Goal: Find specific page/section: Find specific page/section

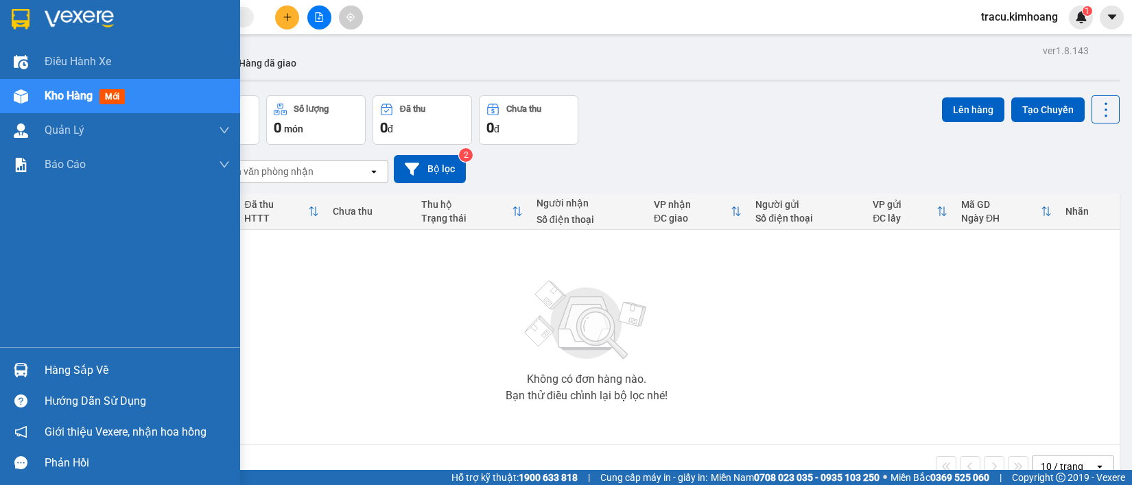
click at [60, 371] on div "Hàng sắp về" at bounding box center [137, 370] width 185 height 21
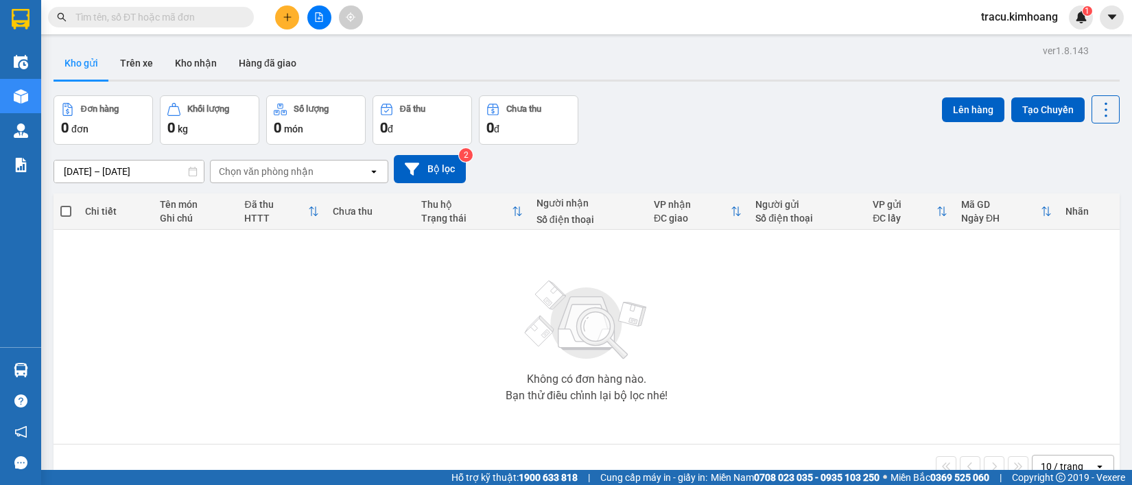
click at [124, 272] on section "Kết quả tìm kiếm ( 0 ) Bộ lọc No Data tracu.kimhoang 1 Điều hành xe Kho hàng mớ…" at bounding box center [566, 242] width 1132 height 485
click at [213, 63] on button "Kho nhận" at bounding box center [196, 63] width 64 height 33
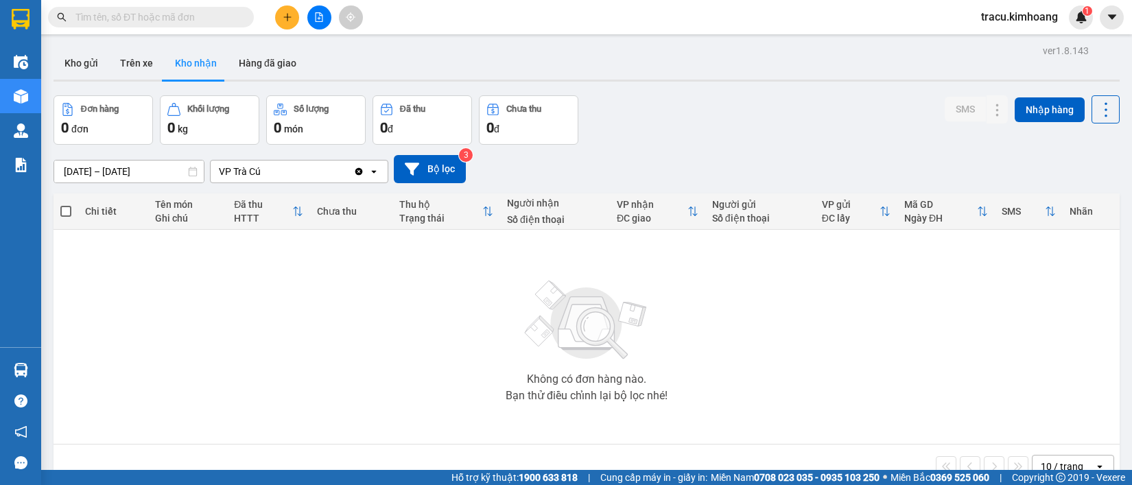
click at [250, 80] on div at bounding box center [586, 81] width 1066 height 2
click at [257, 66] on button "Hàng đã giao" at bounding box center [268, 63] width 80 height 33
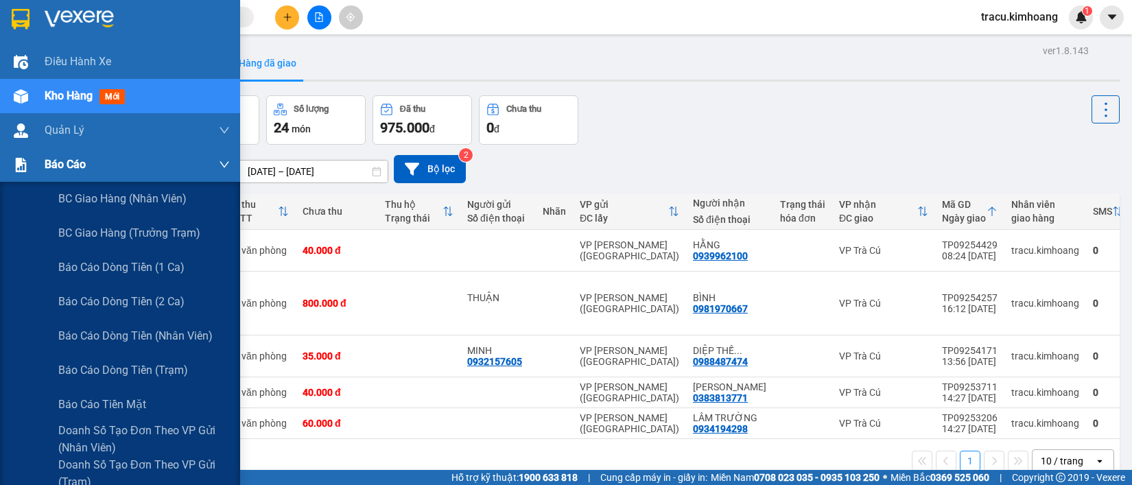
click at [120, 165] on div "Báo cáo" at bounding box center [137, 164] width 185 height 34
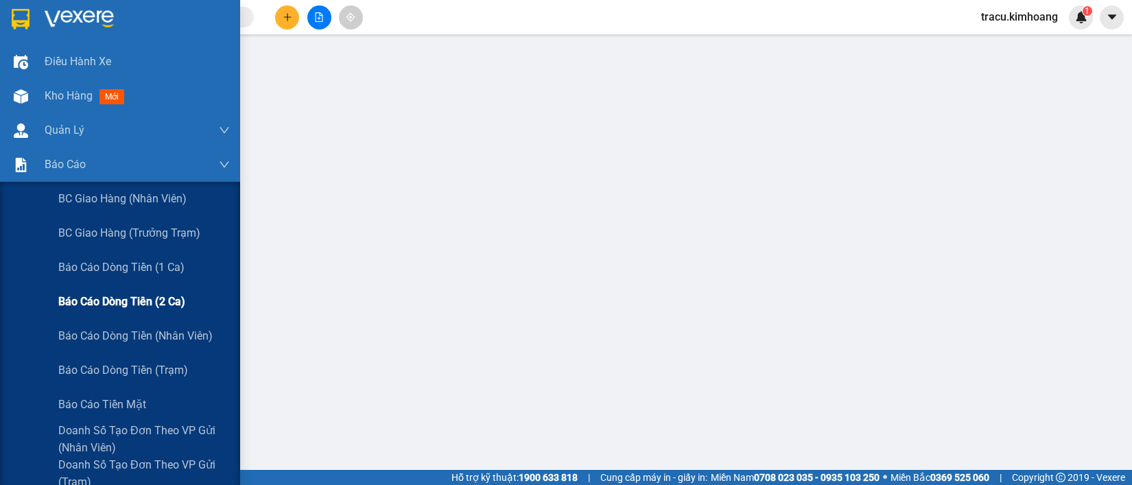
click at [156, 294] on span "Báo cáo dòng tiền (2 ca)" at bounding box center [121, 301] width 127 height 17
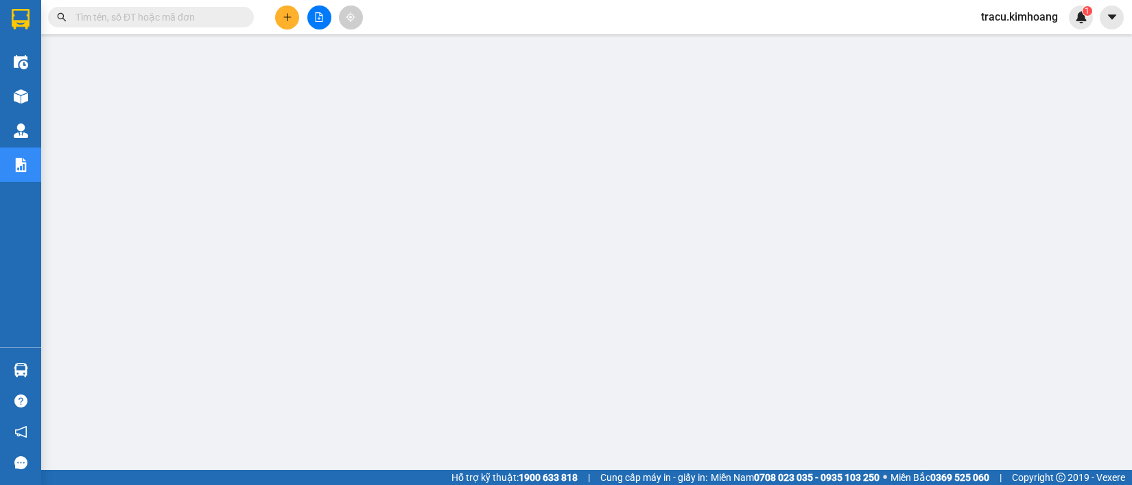
scroll to position [171, 0]
